Goal: Complete application form

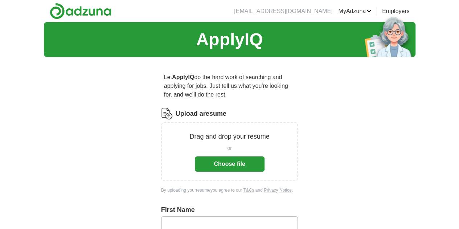
click at [232, 157] on button "Choose file" at bounding box center [230, 164] width 70 height 15
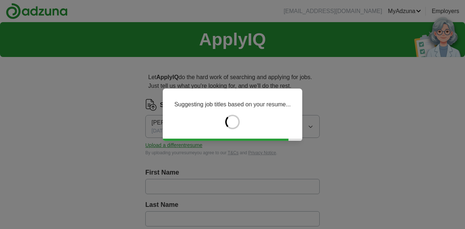
type input "*******"
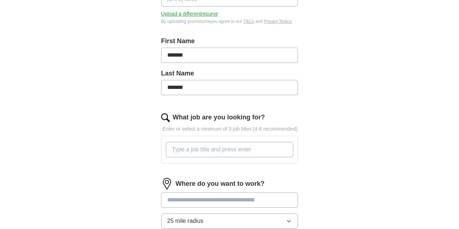
scroll to position [141, 0]
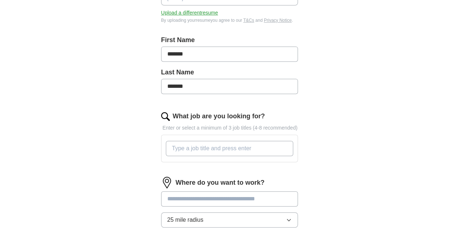
click at [264, 141] on input "What job are you looking for?" at bounding box center [230, 148] width 128 height 15
type input "H"
type input "Senior Director, Customer Operations"
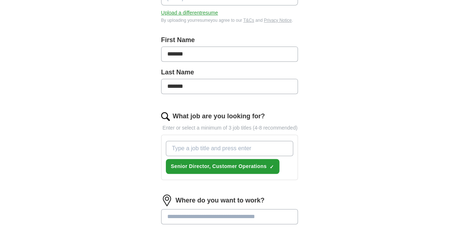
drag, startPoint x: 264, startPoint y: 138, endPoint x: 228, endPoint y: 140, distance: 36.0
click at [228, 141] on input "What job are you looking for?" at bounding box center [230, 148] width 128 height 15
type input "Head of Business Operations"
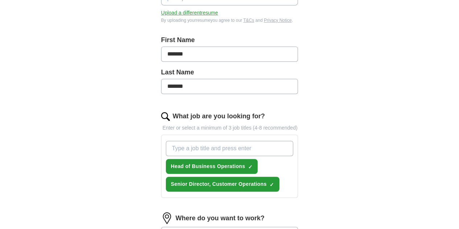
click at [228, 141] on input "What job are you looking for?" at bounding box center [230, 148] width 128 height 15
type input "Head of Customer Experience"
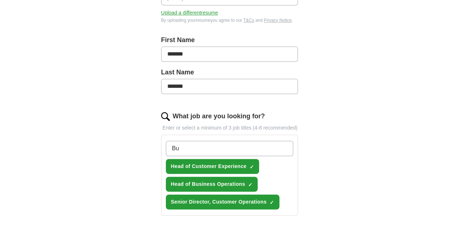
type input "B"
type input "Operations Lead/Manager"
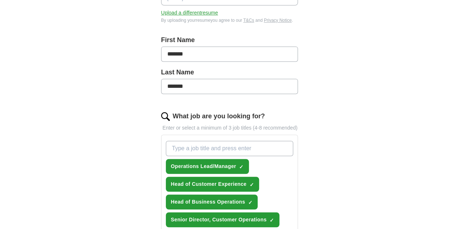
click at [228, 141] on input "What job are you looking for?" at bounding box center [230, 148] width 128 height 15
type input "Chief of staff"
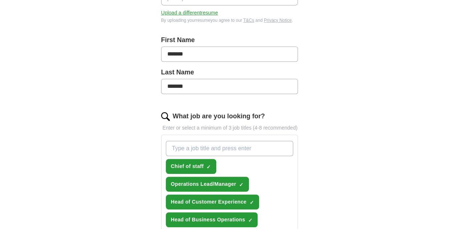
click at [228, 141] on input "What job are you looking for?" at bounding box center [230, 148] width 128 height 15
type input "Program Manager"
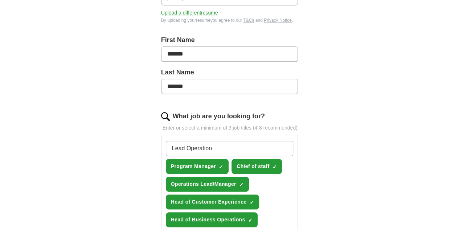
type input "Lead Operations"
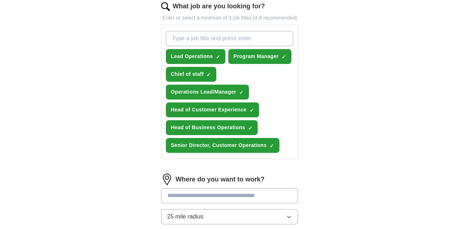
scroll to position [252, 0]
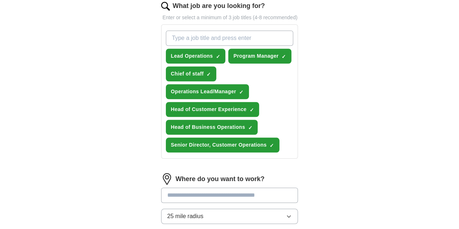
click at [227, 188] on input at bounding box center [229, 195] width 137 height 15
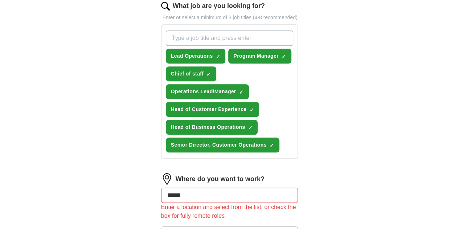
click at [363, 171] on div "ApplyIQ Let ApplyIQ do the hard work of searching and applying for jobs. Just t…" at bounding box center [230, 51] width 372 height 563
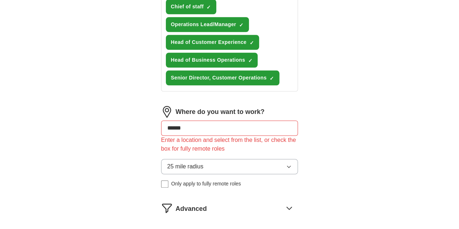
scroll to position [329, 0]
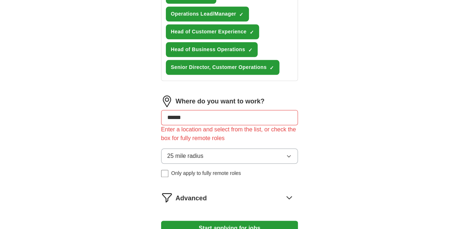
click at [244, 110] on input "******" at bounding box center [229, 117] width 137 height 15
type input "*"
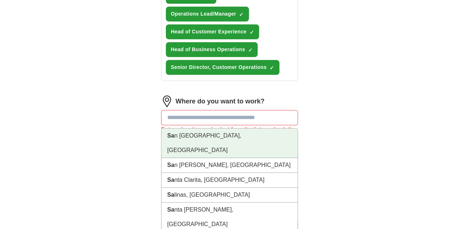
click at [190, 129] on li "Sa [GEOGRAPHIC_DATA], [GEOGRAPHIC_DATA]" at bounding box center [230, 143] width 137 height 29
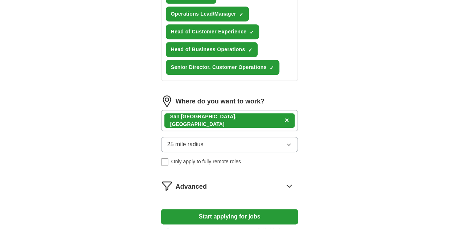
click at [208, 137] on button "25 mile radius" at bounding box center [229, 144] width 137 height 15
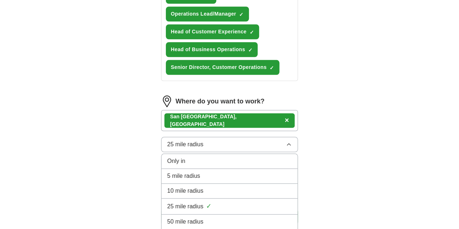
click at [208, 218] on div "50 mile radius" at bounding box center [229, 222] width 125 height 9
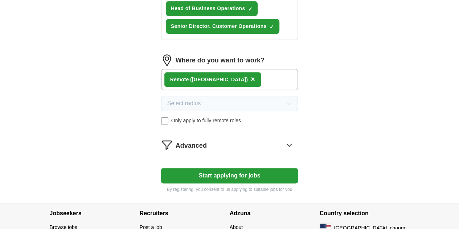
scroll to position [371, 0]
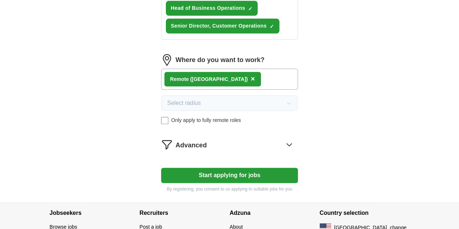
drag, startPoint x: 331, startPoint y: 118, endPoint x: 308, endPoint y: 117, distance: 23.3
click at [295, 139] on icon at bounding box center [290, 145] width 12 height 12
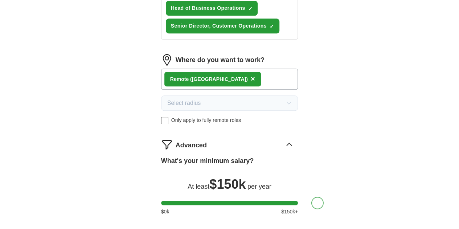
drag, startPoint x: 155, startPoint y: 172, endPoint x: 336, endPoint y: 161, distance: 181.6
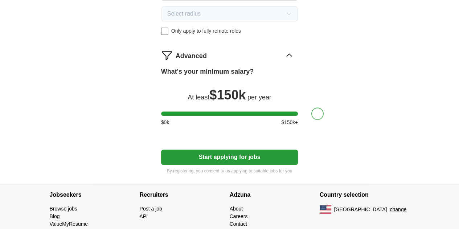
scroll to position [459, 0]
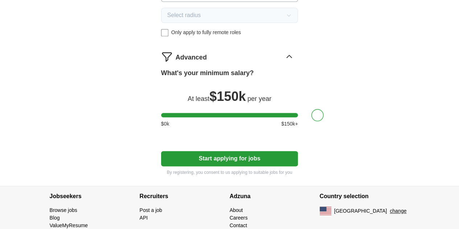
click at [232, 151] on button "Start applying for jobs" at bounding box center [229, 158] width 137 height 15
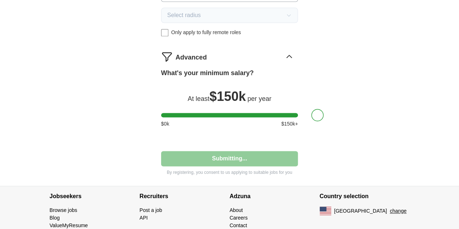
select select "**"
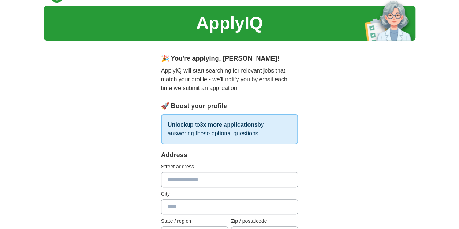
scroll to position [47, 0]
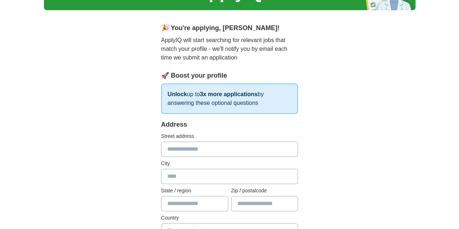
click at [289, 147] on input "text" at bounding box center [229, 149] width 137 height 15
type input "**********"
type input "**"
type input "*****"
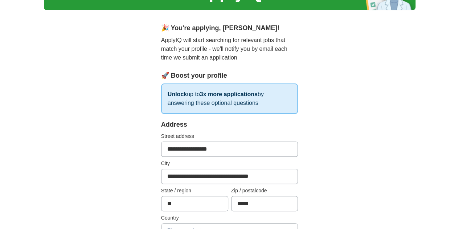
drag, startPoint x: 252, startPoint y: 175, endPoint x: 181, endPoint y: 178, distance: 72.0
click at [181, 178] on input "**********" at bounding box center [229, 176] width 137 height 15
type input "**********"
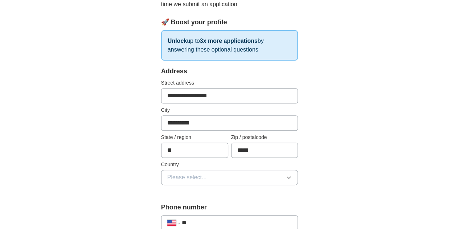
scroll to position [117, 0]
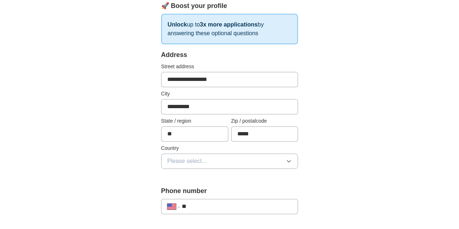
click at [299, 162] on button "Please select..." at bounding box center [229, 161] width 137 height 15
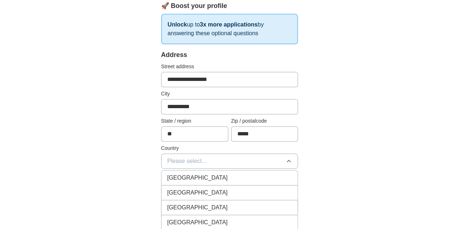
click at [191, 191] on div "[GEOGRAPHIC_DATA]" at bounding box center [229, 193] width 125 height 9
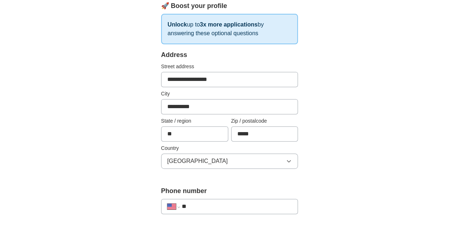
scroll to position [173, 0]
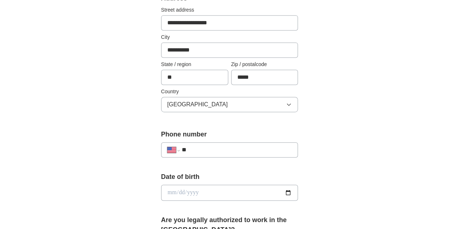
click at [211, 149] on input "**" at bounding box center [237, 150] width 110 height 9
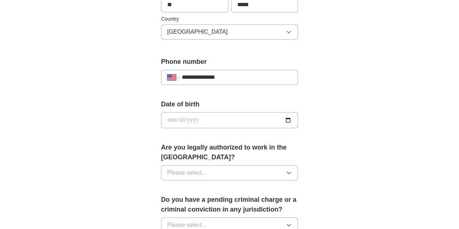
scroll to position [271, 0]
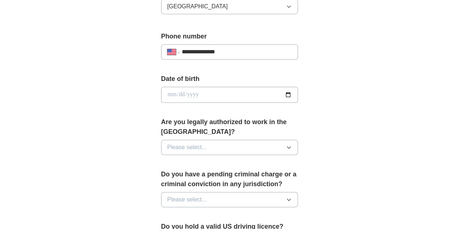
type input "**********"
click at [211, 140] on button "Please select..." at bounding box center [229, 147] width 137 height 15
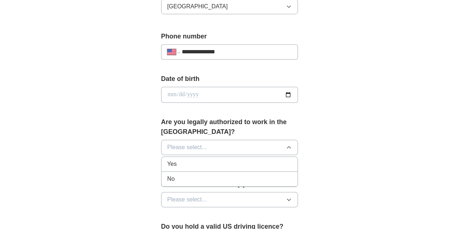
click at [211, 160] on div "Yes" at bounding box center [229, 164] width 125 height 9
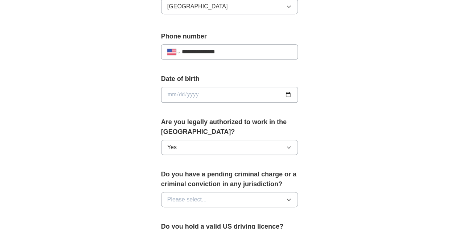
scroll to position [284, 0]
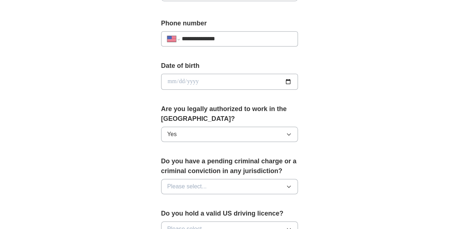
click at [225, 179] on button "Please select..." at bounding box center [229, 186] width 137 height 15
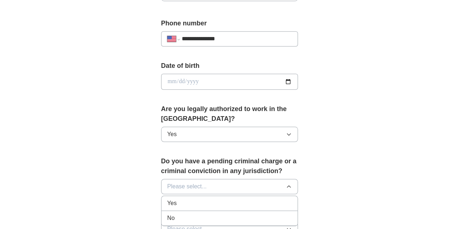
click at [224, 214] on div "No" at bounding box center [229, 218] width 125 height 9
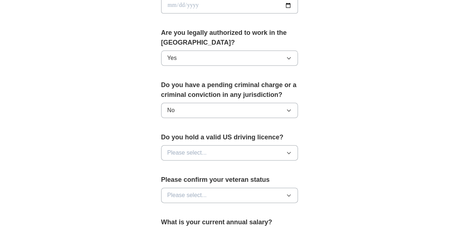
scroll to position [363, 0]
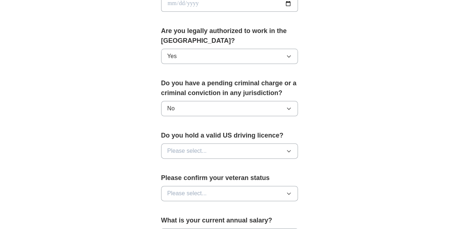
click at [239, 143] on button "Please select..." at bounding box center [229, 150] width 137 height 15
click at [233, 163] on div "Yes" at bounding box center [229, 167] width 125 height 9
click at [230, 186] on button "Please select..." at bounding box center [229, 193] width 137 height 15
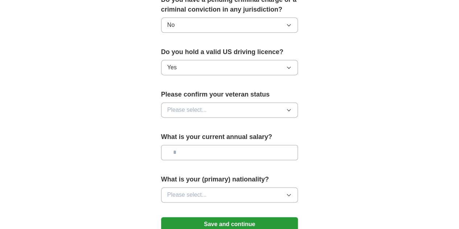
click at [231, 102] on button "Please select..." at bounding box center [229, 109] width 137 height 15
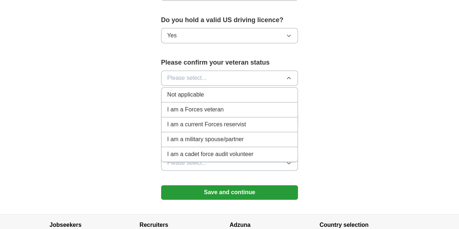
scroll to position [473, 0]
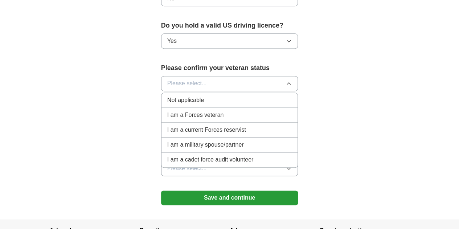
click at [177, 96] on span "Not applicable" at bounding box center [185, 100] width 37 height 9
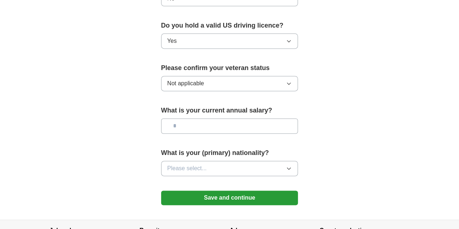
click at [205, 120] on input "text" at bounding box center [229, 125] width 137 height 15
type input "********"
click at [200, 161] on button "Please select..." at bounding box center [229, 168] width 137 height 15
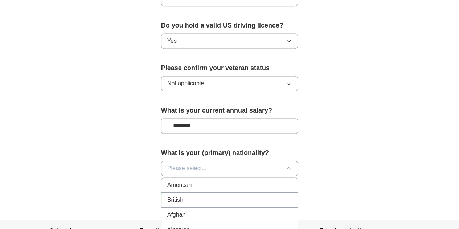
click at [183, 181] on div "American" at bounding box center [229, 185] width 125 height 9
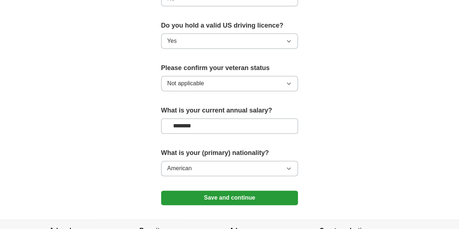
click at [235, 191] on button "Save and continue" at bounding box center [229, 198] width 137 height 15
